Goal: Task Accomplishment & Management: Complete application form

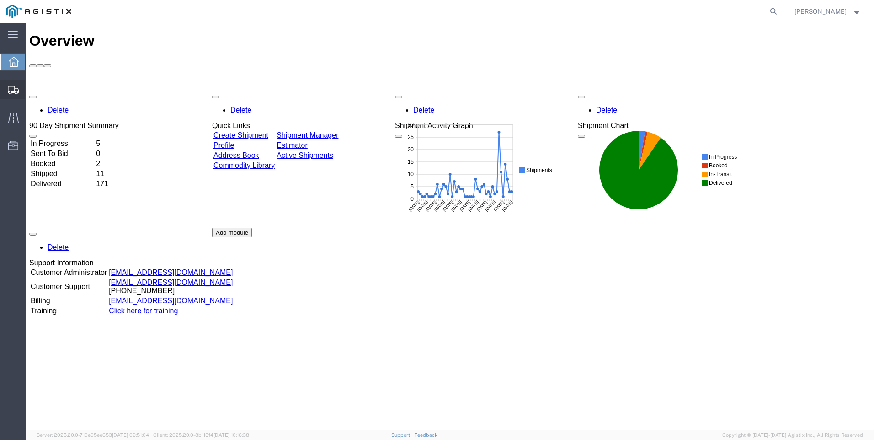
click at [0, 0] on span "Create Shipment" at bounding box center [0, 0] width 0 height 0
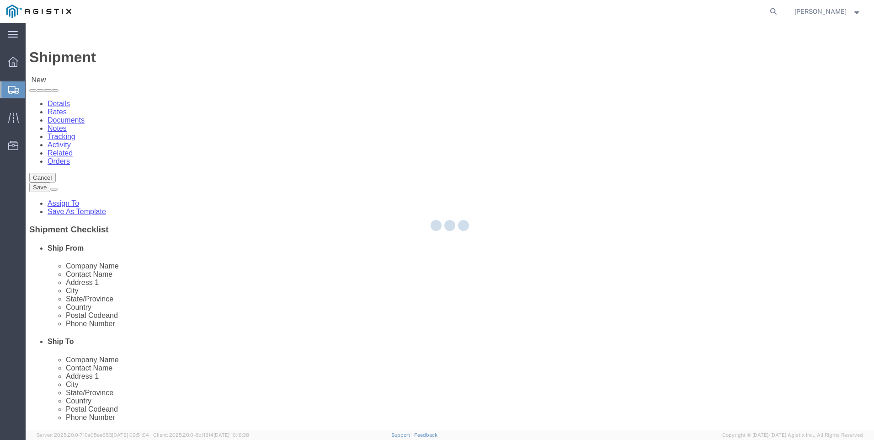
select select
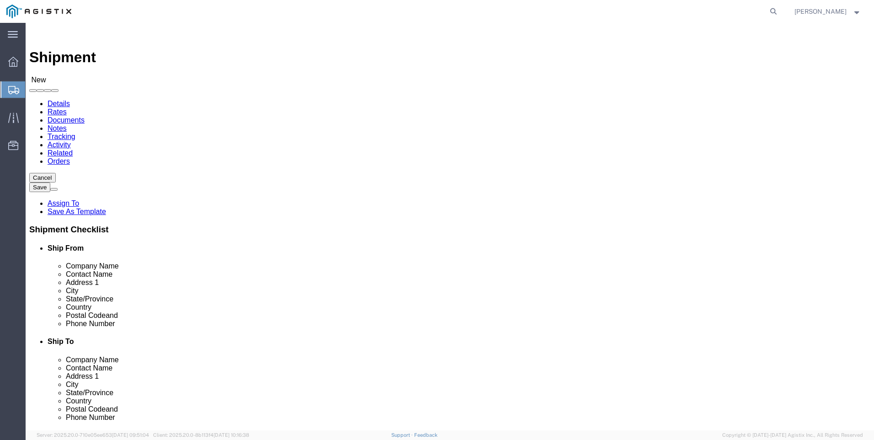
click select "Select PG&E Valmont Industries Inc"
select select "9596"
click select "Select PG&E Valmont Industries Inc"
select select
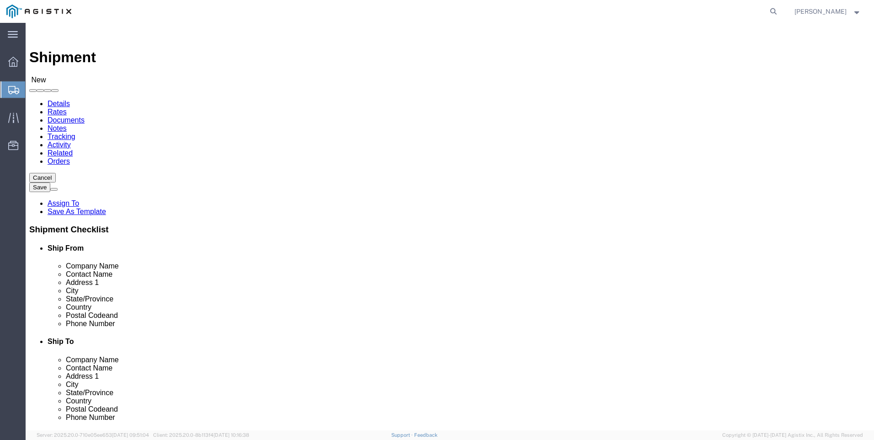
click select "Select All Others [GEOGRAPHIC_DATA] [GEOGRAPHIC_DATA] [GEOGRAPHIC_DATA] [GEOGRA…"
select select "23082"
click select "Select All Others [GEOGRAPHIC_DATA] [GEOGRAPHIC_DATA] [GEOGRAPHIC_DATA] [GEOGRA…"
click input "text"
type input "CLAREMORE"
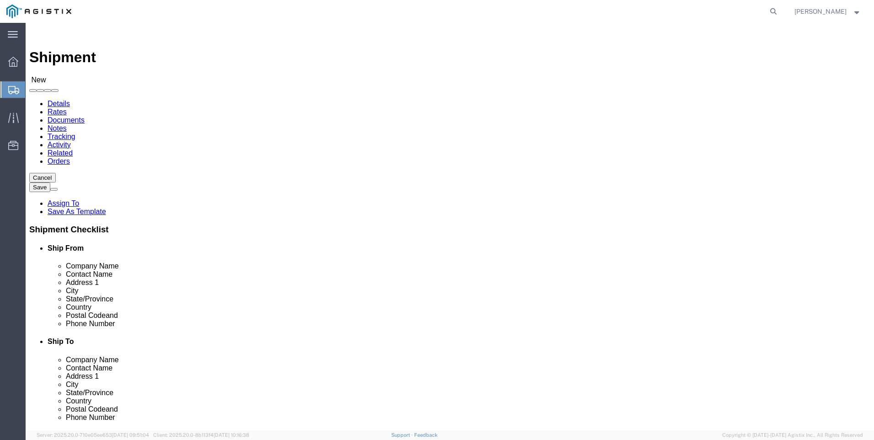
select select "OK"
type input "CLAREMORE"
click input "text"
type input "LOS GATOS"
type input "CA"
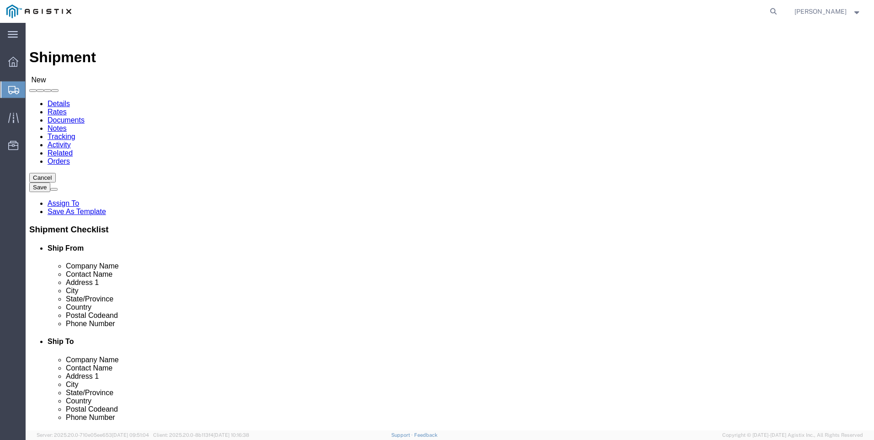
click input "Postal Code"
type input "74017"
click input "text"
type input "PACIFIC GAS AND ELECTRIC"
click label "Address 1"
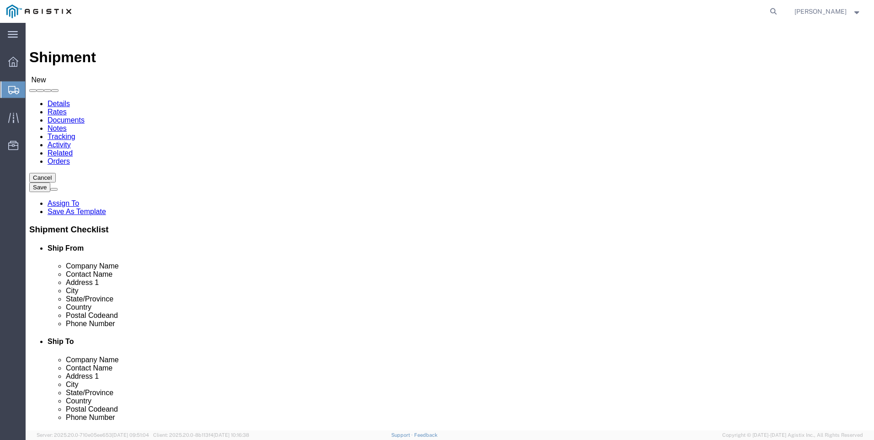
click input "text"
type input "[PERSON_NAME]"
click label "City"
click input "text"
type input "5599785592"
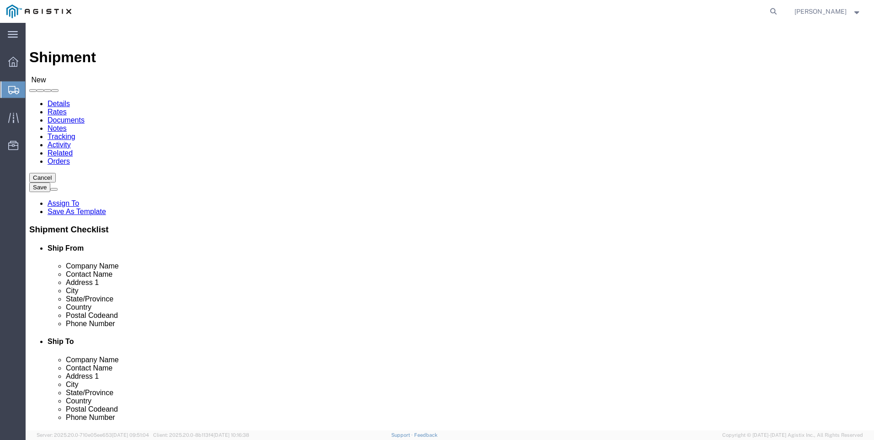
click input "text"
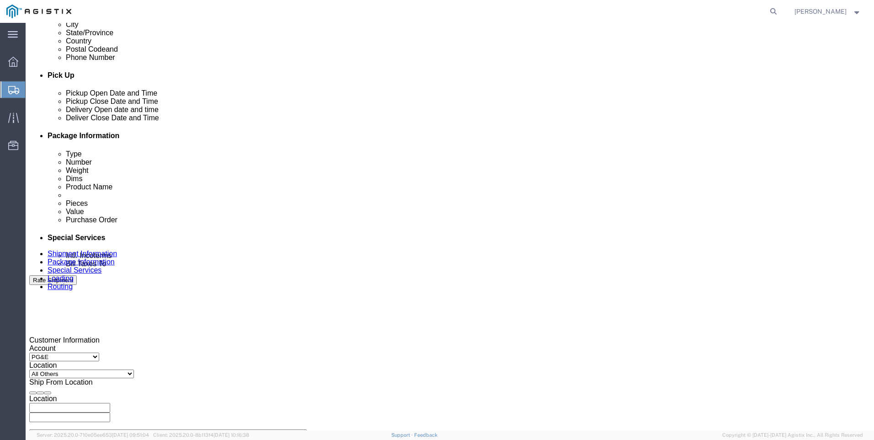
scroll to position [411, 0]
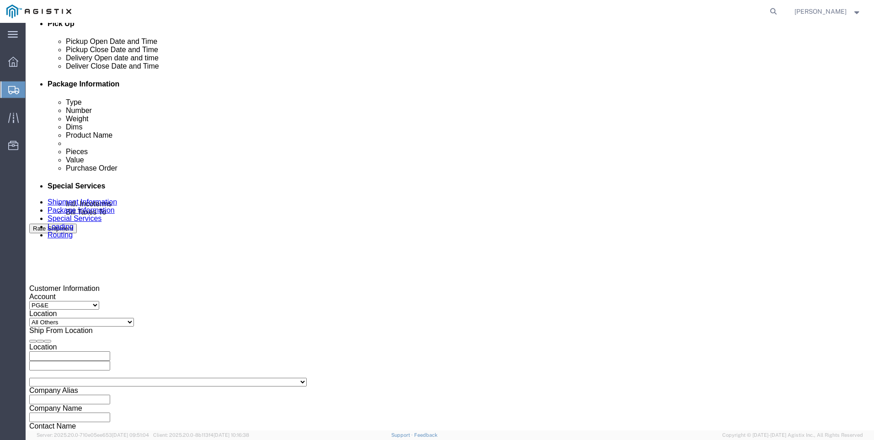
type input "42 [GEOGRAPHIC_DATA]"
click div "[DATE] 1:00 PM"
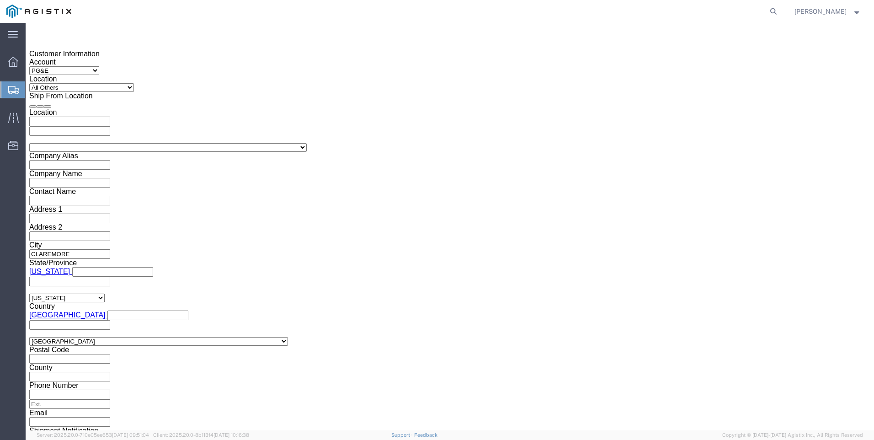
click button "Apply"
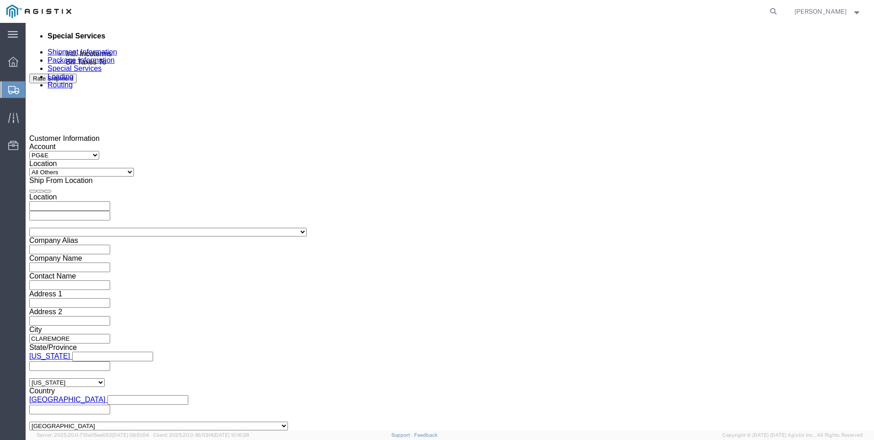
scroll to position [554, 0]
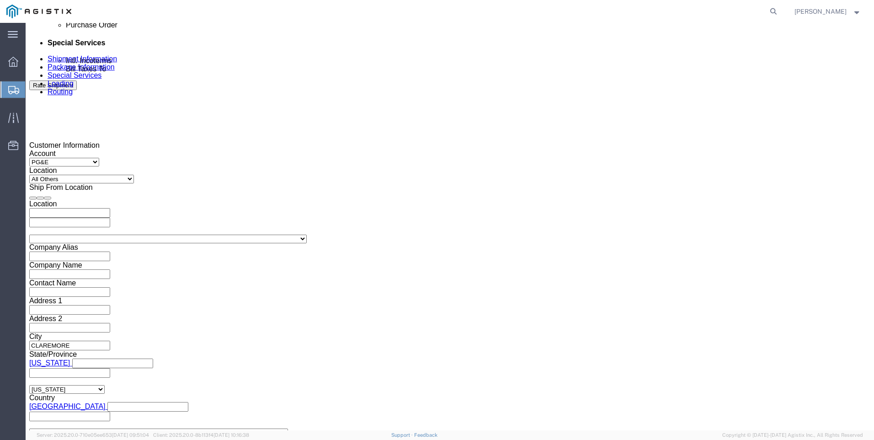
click div
click button "Apply"
click div
click button "Apply"
click input "text"
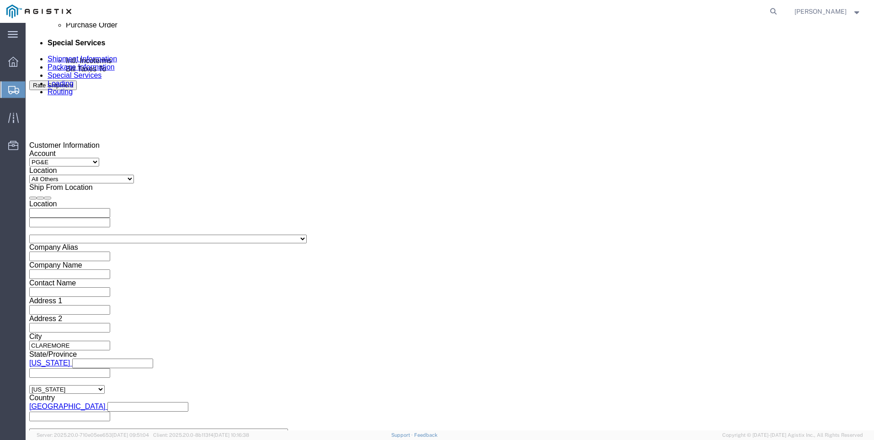
type input "2701191076"
select select "BOL"
type input "900251537"
select select "JOBNUM"
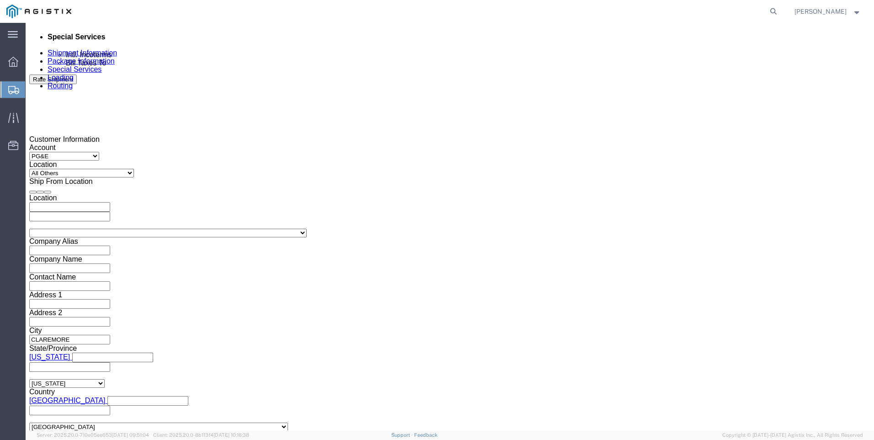
scroll to position [646, 0]
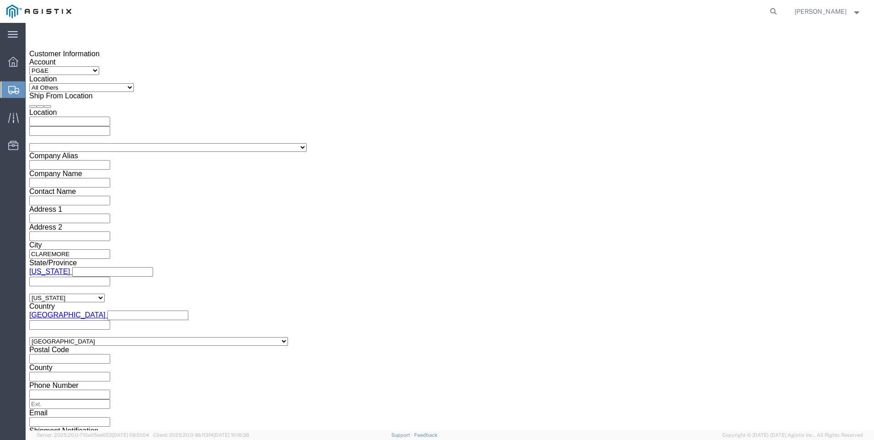
type input "644811-1-1"
click button "Continue"
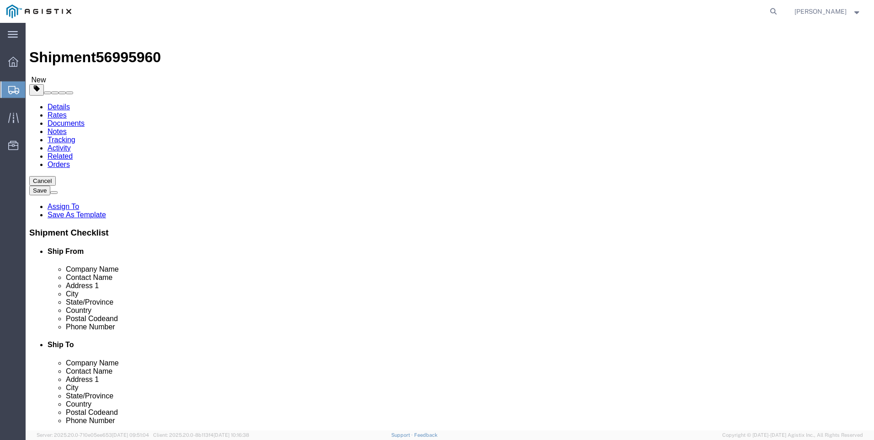
click select "Select Bulk Bundle(s) Cardboard Box(es) Carton(s) Crate(s) Drum(s) (Fiberboard)…"
select select "NKCR"
click select "Select Bulk Bundle(s) Cardboard Box(es) Carton(s) Crate(s) Drum(s) (Fiberboard)…"
type input "15"
click select "Select cm ft in"
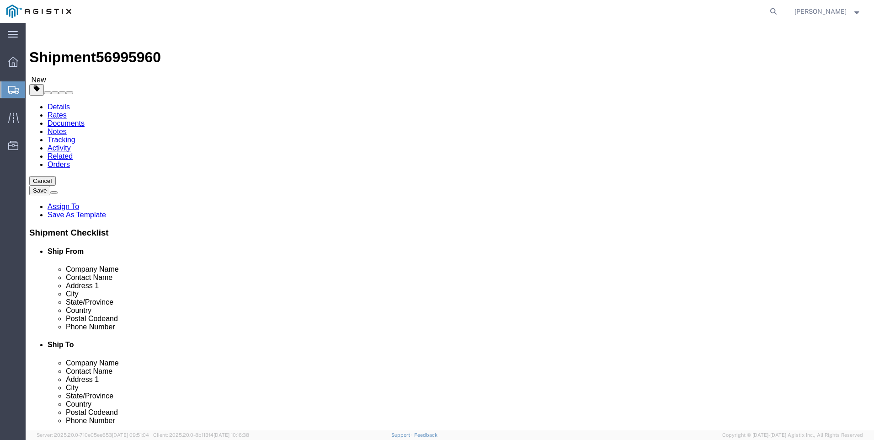
select select "FT"
click select "Select cm ft in"
click input "15"
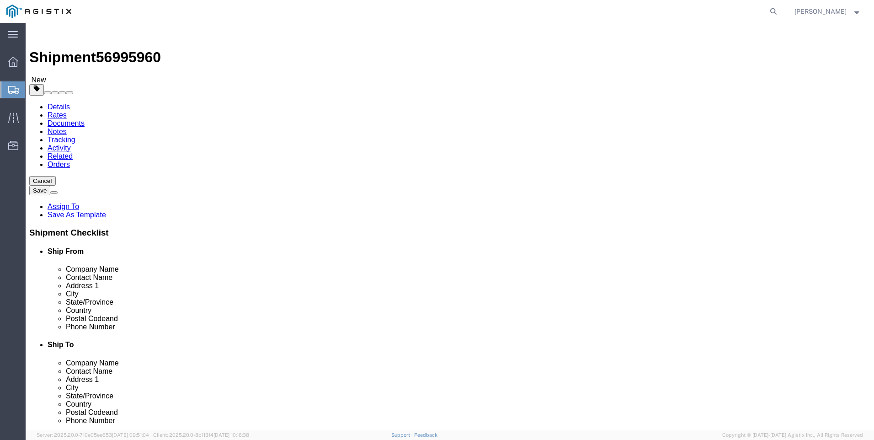
type input "15"
type input "8"
click input "0.00"
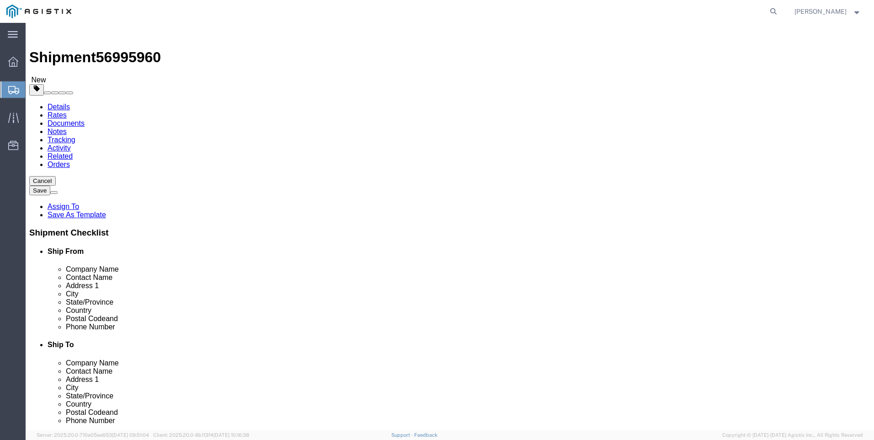
click input "0.00"
type input "16998"
click link "Add Content"
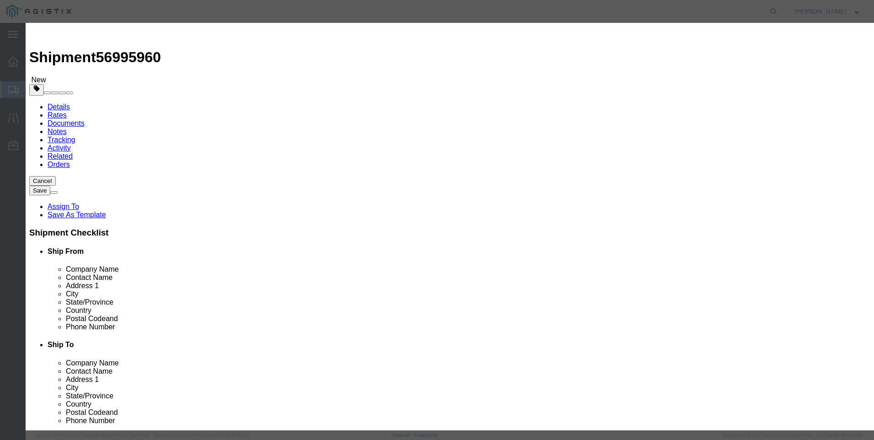
click input "text"
type input "UTILITY POLES"
type input "5"
click input "text"
type input "1"
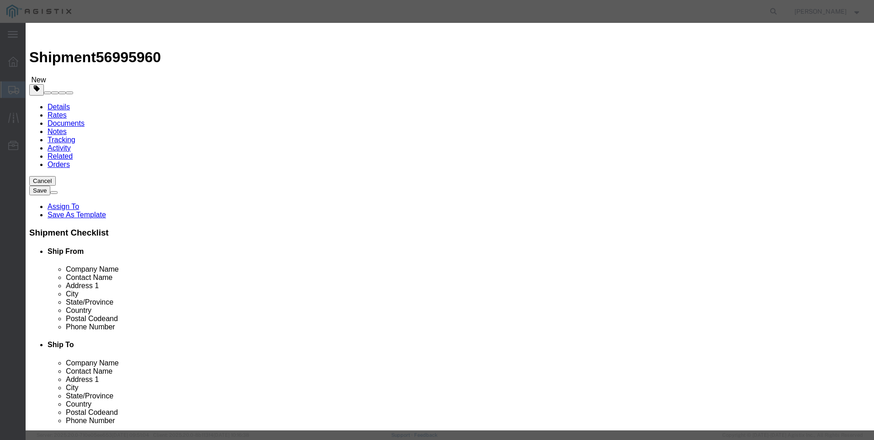
click select "Select 50 55 60 65 70 85 92.5 100 125 175 250 300 400"
select select "50"
click select "Select 50 55 60 65 70 85 92.5 100 125 175 250 300 400"
click button "Save & Close"
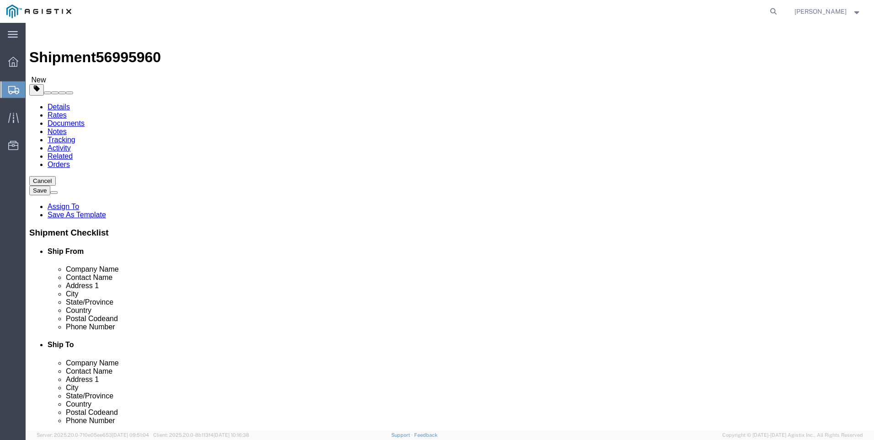
click button "Rate Shipment"
